Goal: Navigation & Orientation: Find specific page/section

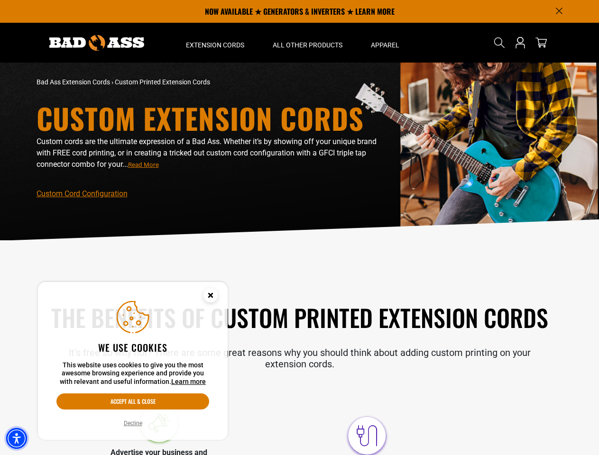
click at [17, 439] on img "Accessibility Menu" at bounding box center [16, 438] width 21 height 21
